Goal: Information Seeking & Learning: Learn about a topic

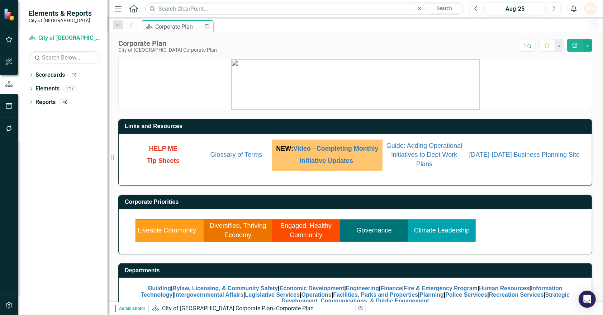
click at [233, 235] on link "Diversified, Thriving Economy" at bounding box center [238, 230] width 57 height 16
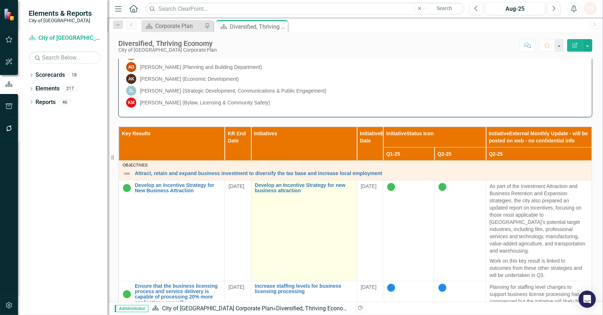
scroll to position [278, 0]
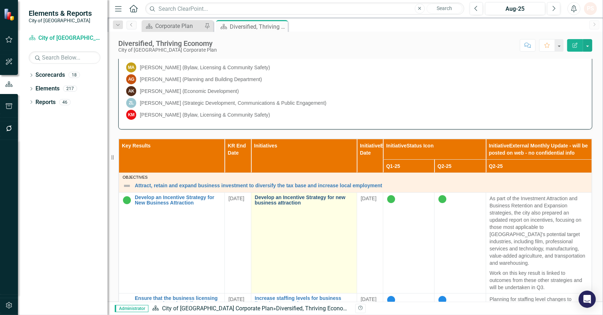
click at [280, 202] on link "Develop an Incentive Strategy for new business attraction" at bounding box center [304, 200] width 98 height 11
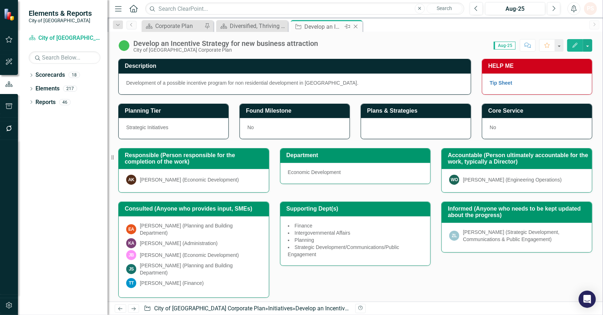
click at [354, 26] on icon "Close" at bounding box center [355, 27] width 7 height 6
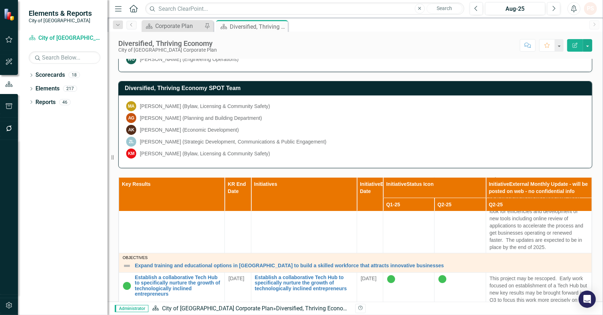
scroll to position [279, 0]
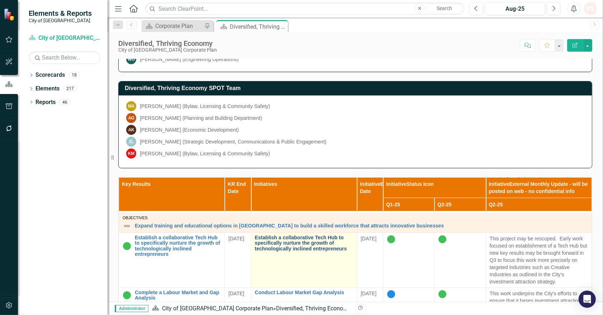
click at [282, 251] on link "Establish a collaborative Tech Hub to specifically nurture the growth of techno…" at bounding box center [304, 243] width 98 height 16
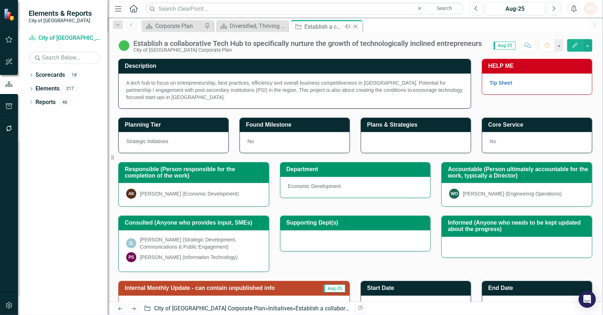
click at [358, 24] on icon "Close" at bounding box center [355, 27] width 7 height 6
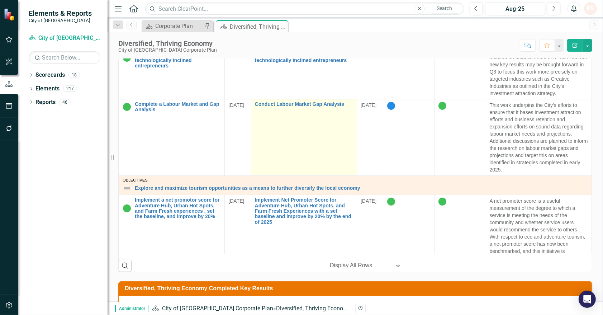
scroll to position [318, 0]
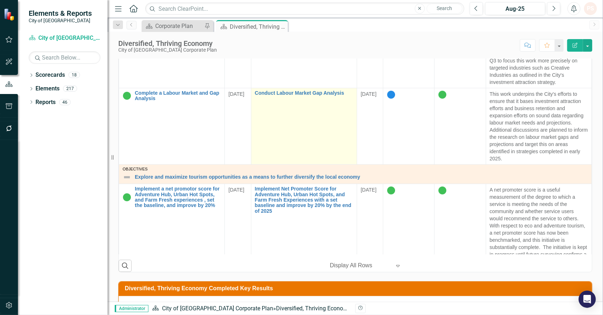
click at [311, 90] on td "Conduct Labour Market Gap Analysis Link Map View Link Map Edit Edit Initiative …" at bounding box center [304, 126] width 106 height 76
click at [310, 92] on link "Conduct Labour Market Gap Analysis" at bounding box center [304, 92] width 98 height 5
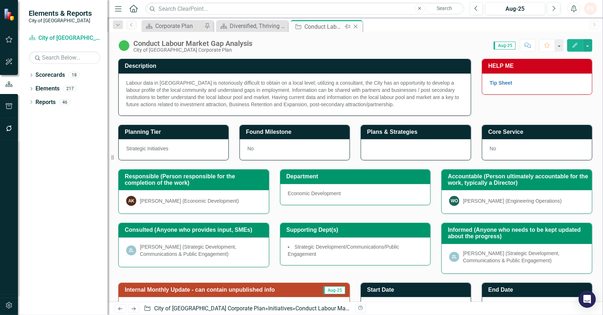
click at [357, 26] on icon "Close" at bounding box center [355, 27] width 7 height 6
